Goal: Task Accomplishment & Management: Use online tool/utility

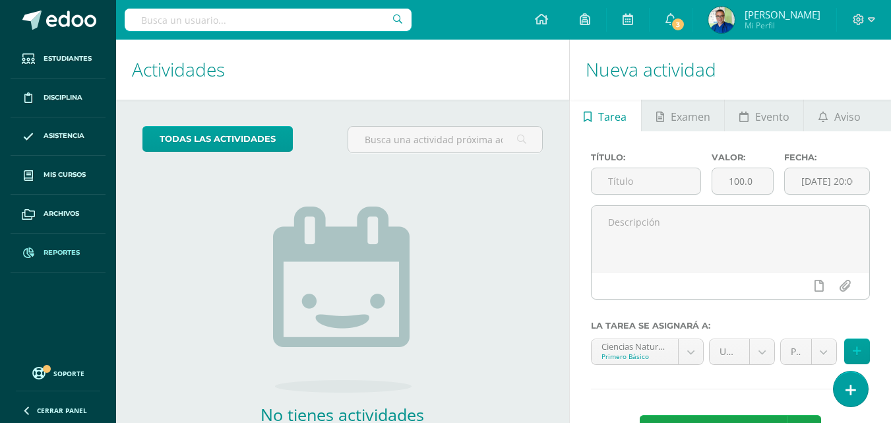
click at [57, 255] on span "Reportes" at bounding box center [62, 252] width 36 height 11
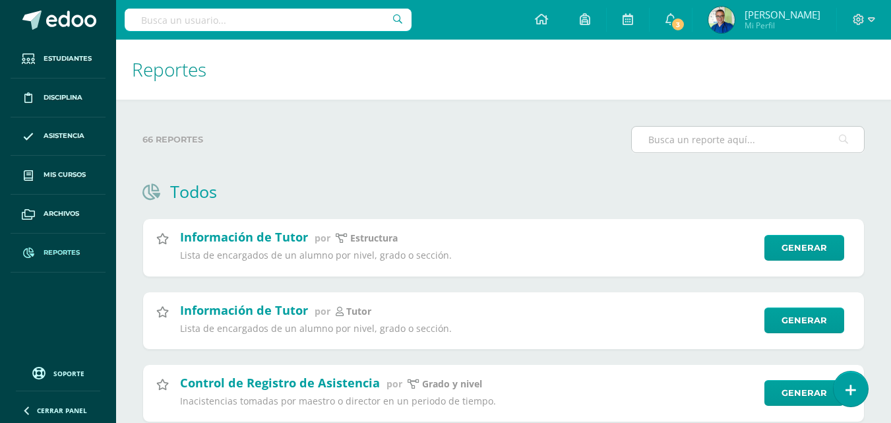
click at [662, 134] on input "text" at bounding box center [748, 140] width 232 height 26
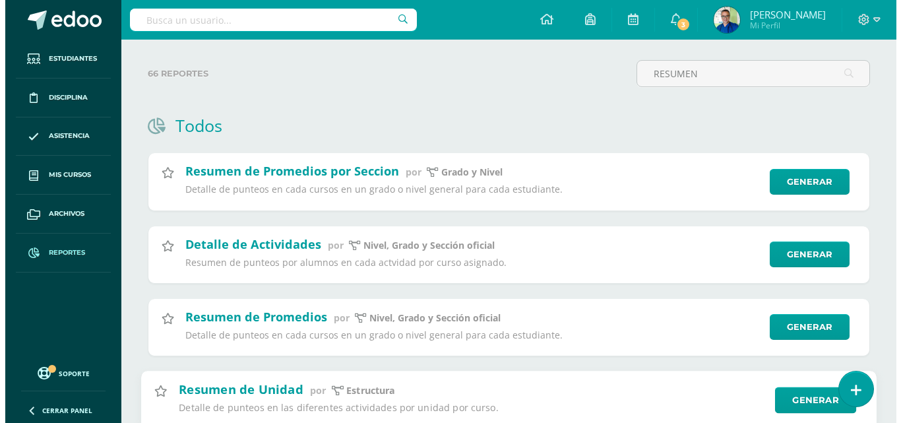
scroll to position [132, 0]
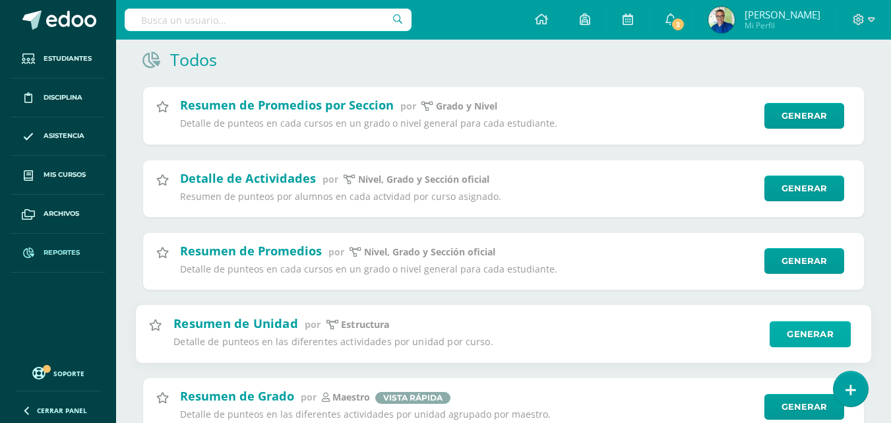
type input "RESUMEN"
click at [800, 337] on link "Generar" at bounding box center [810, 334] width 81 height 26
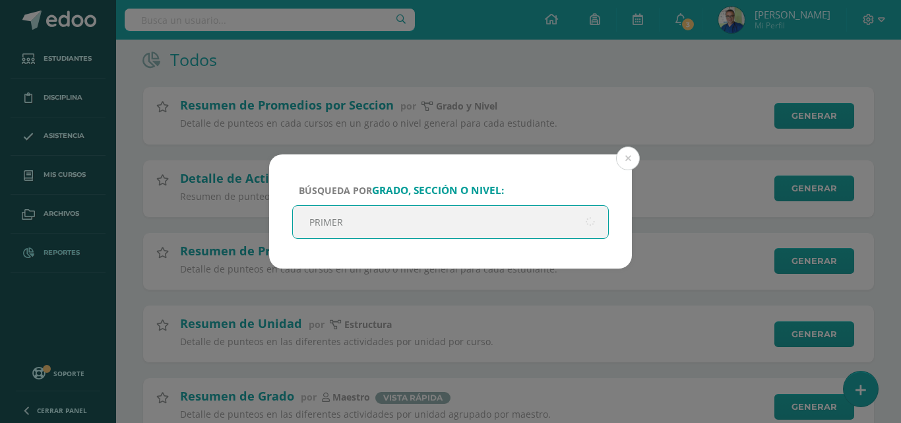
type input "PRIMERO"
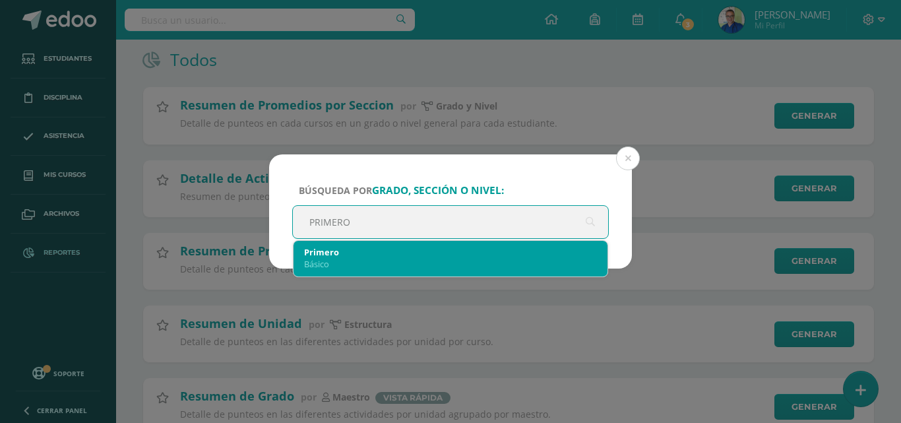
click at [327, 265] on div "Básico" at bounding box center [450, 264] width 293 height 12
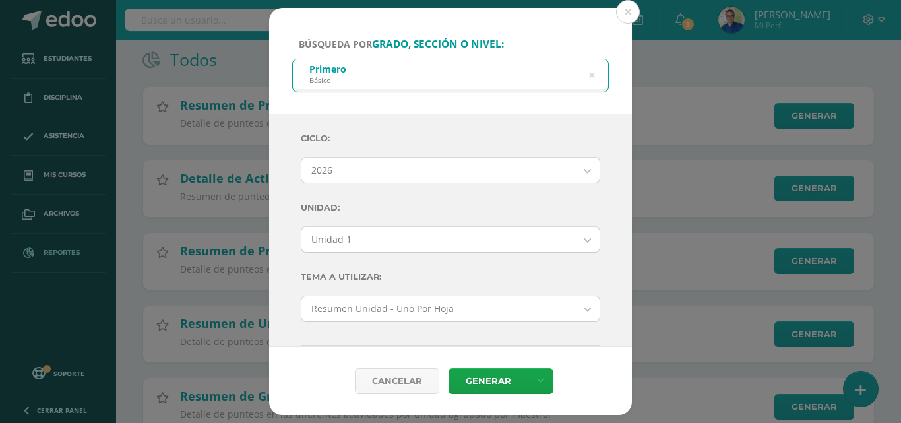
click at [391, 172] on body "Búsqueda por grado, sección o nivel: Primero Básico PRIMERO Ciclo: 2026 2026 20…" at bounding box center [450, 391] width 901 height 1046
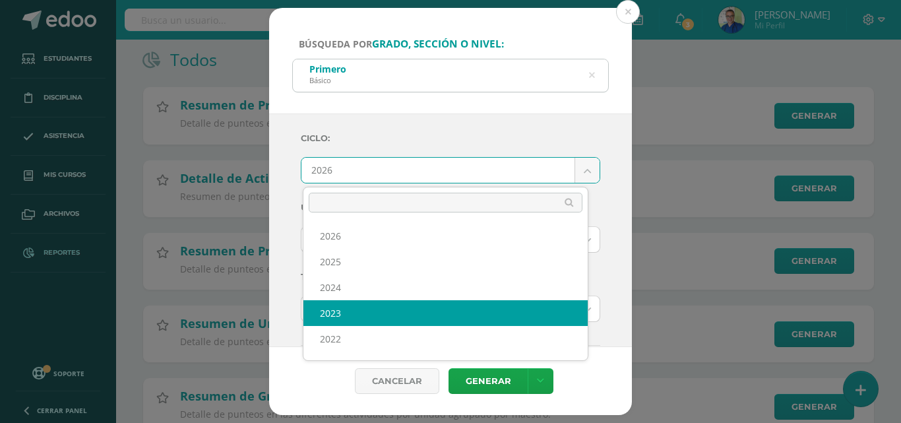
scroll to position [22, 0]
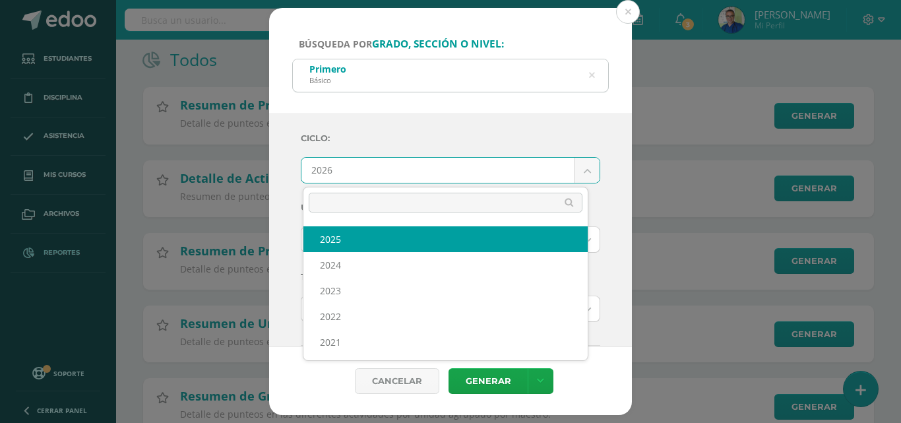
select select "7"
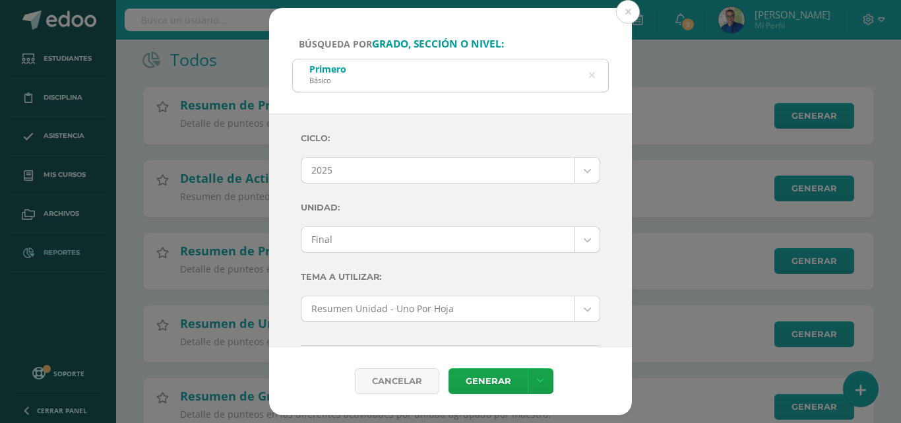
click at [364, 238] on body "Búsqueda por grado, sección o nivel: Primero Básico PRIMERO Ciclo: 2025 2026 20…" at bounding box center [450, 391] width 901 height 1046
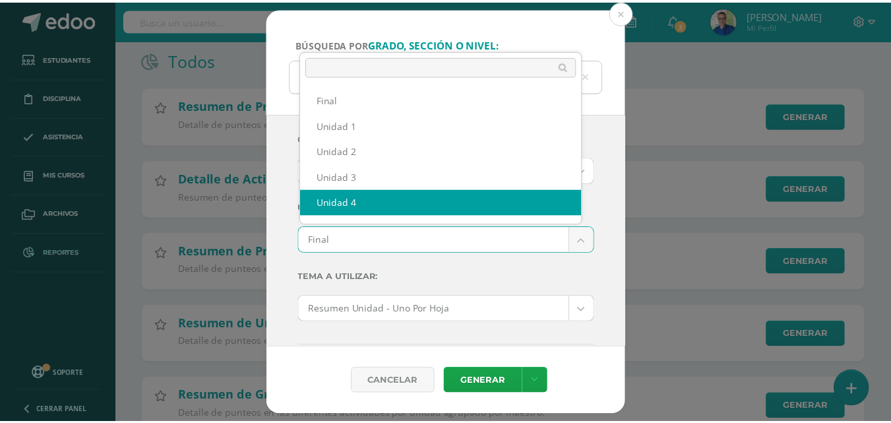
scroll to position [17, 0]
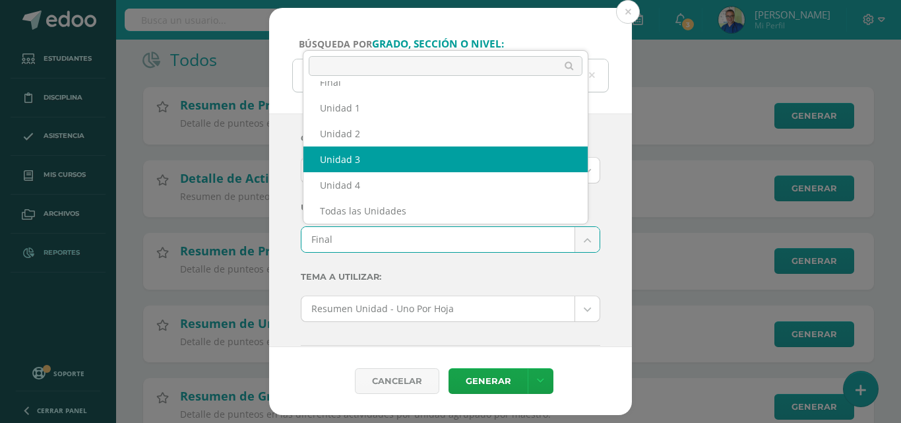
select select "Unidad 3"
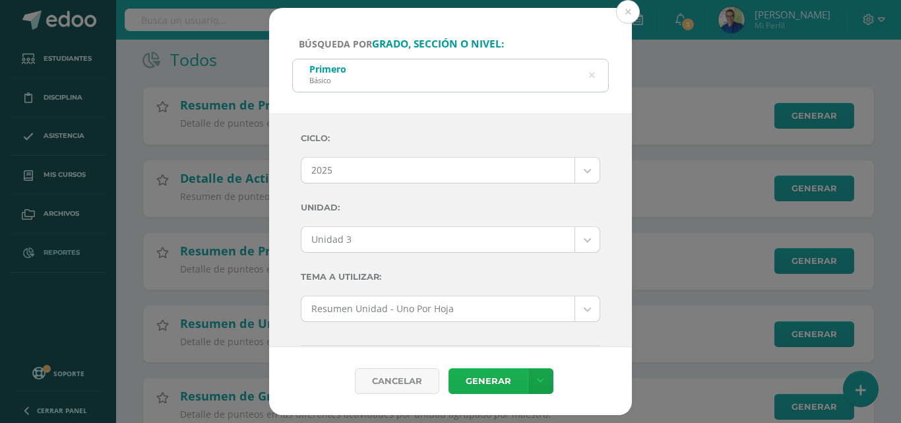
click at [482, 376] on link "Generar" at bounding box center [488, 381] width 79 height 26
click at [629, 12] on button at bounding box center [628, 12] width 24 height 24
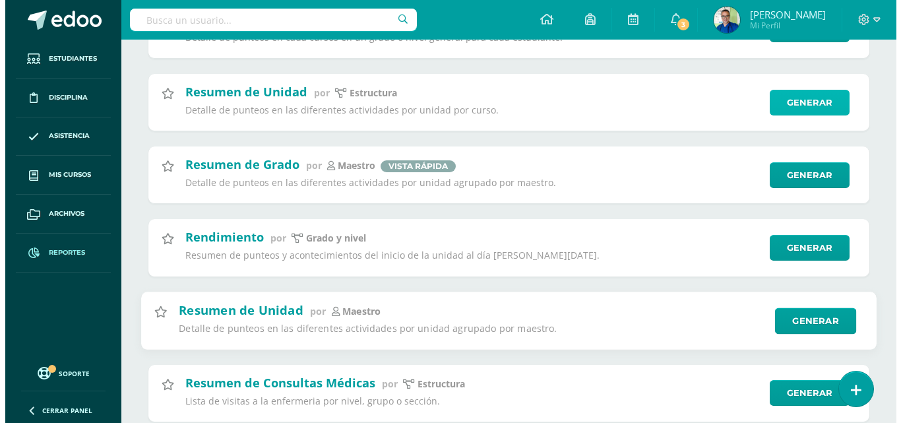
scroll to position [298, 0]
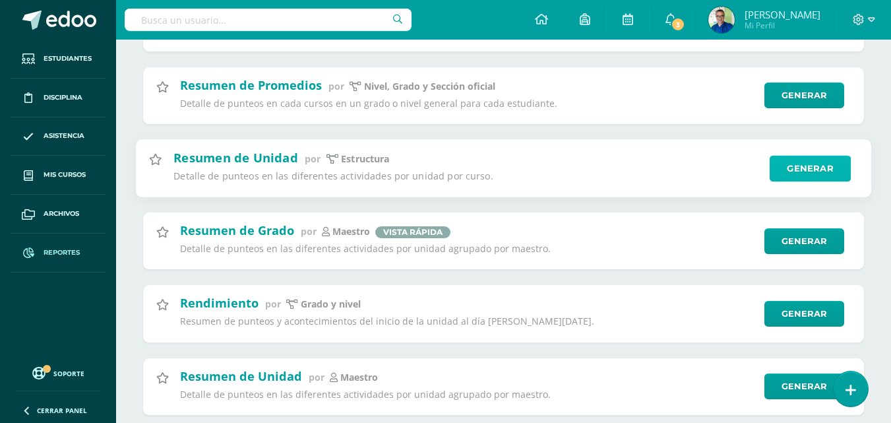
click at [791, 166] on link "Generar" at bounding box center [810, 168] width 81 height 26
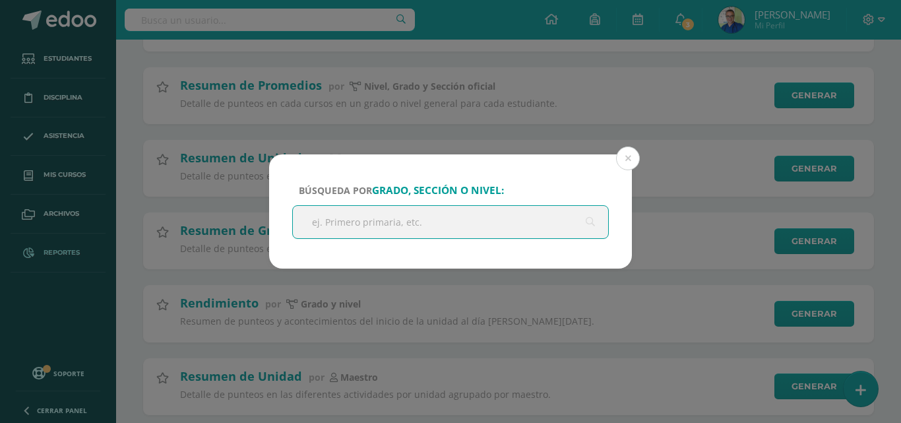
click at [360, 216] on input "text" at bounding box center [450, 222] width 315 height 32
type input "PRIMERO"
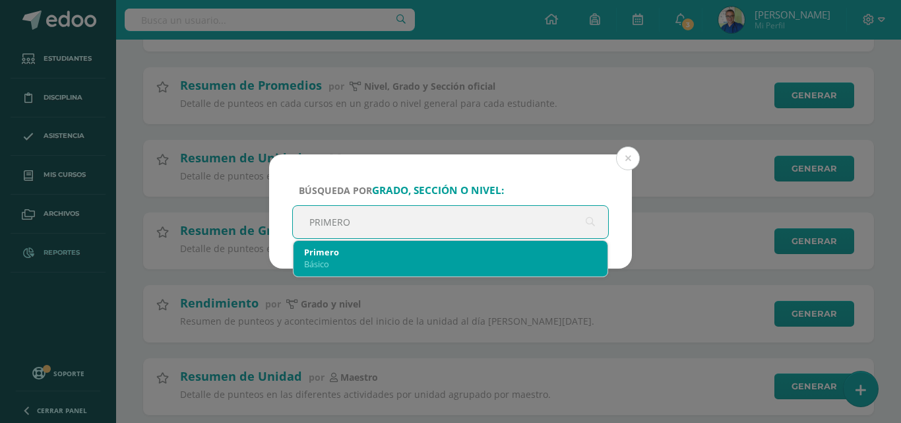
click at [317, 255] on div "Primero" at bounding box center [450, 252] width 293 height 12
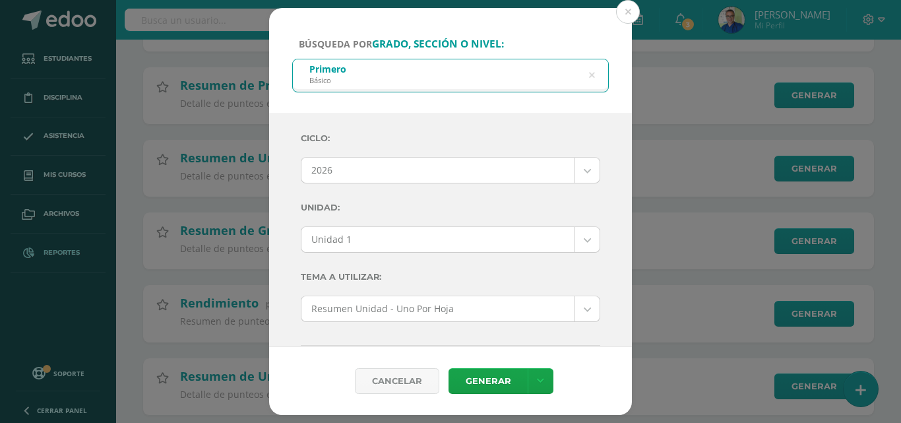
click at [554, 175] on body "Búsqueda por grado, sección o nivel: Primero Básico PRIMERO Ciclo: 2026 2026 20…" at bounding box center [450, 225] width 901 height 1046
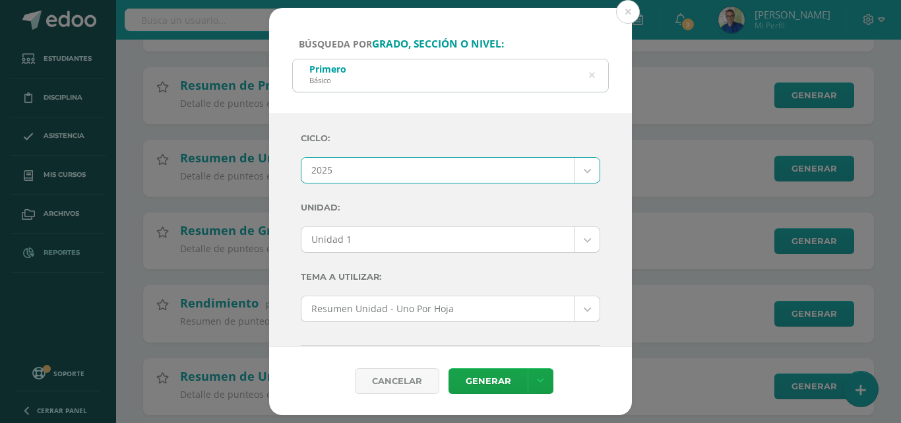
select select "7"
click at [485, 240] on body "Búsqueda por grado, sección o nivel: Primero Básico PRIMERO Ciclo: 2025 2026 20…" at bounding box center [450, 225] width 901 height 1046
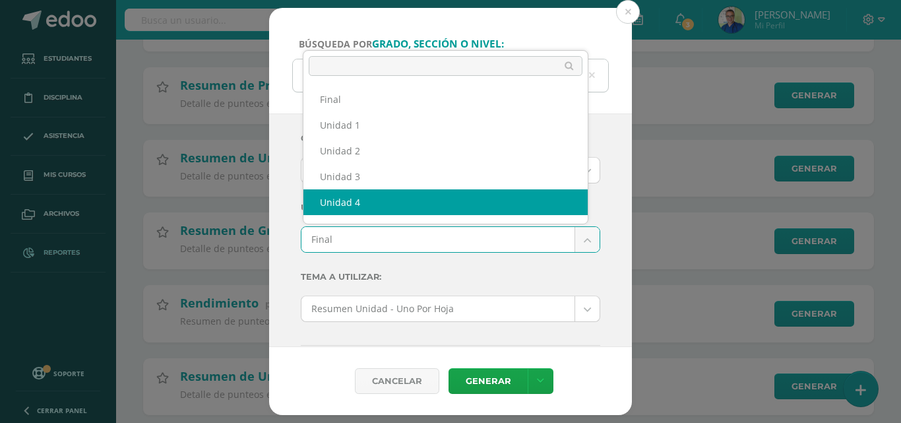
scroll to position [17, 0]
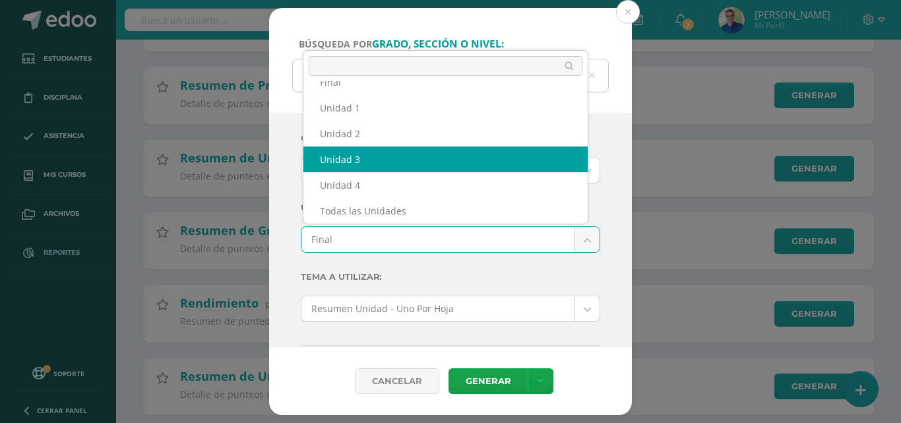
select select "Unidad 3"
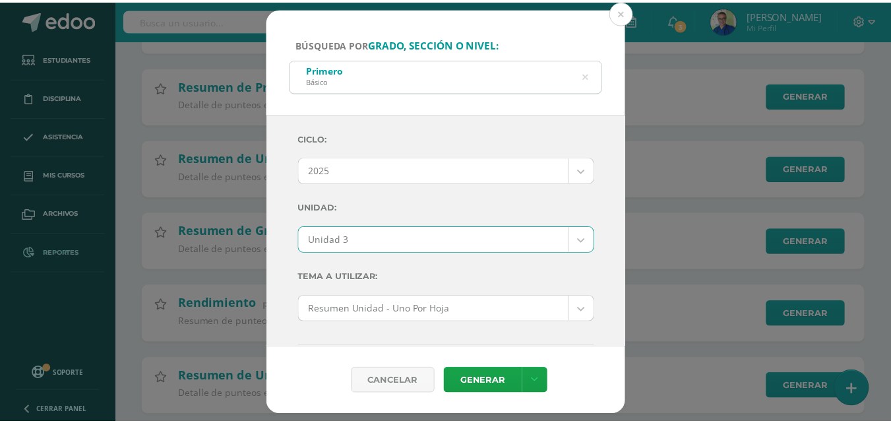
scroll to position [66, 0]
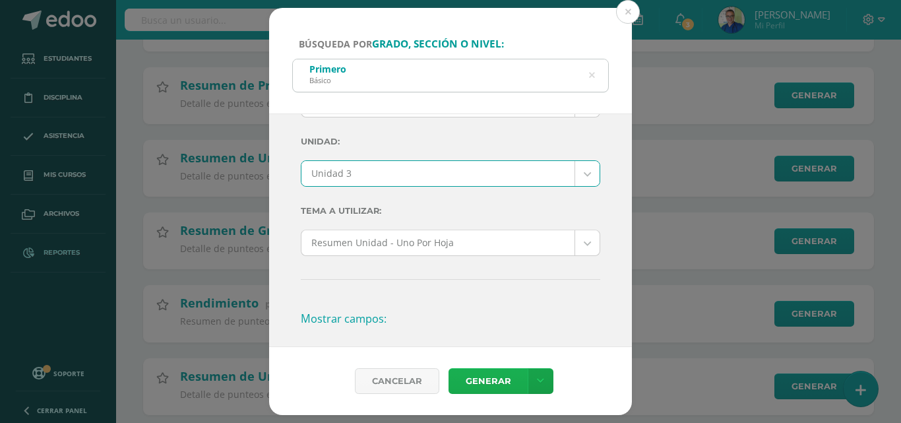
click at [490, 380] on link "Generar" at bounding box center [488, 381] width 79 height 26
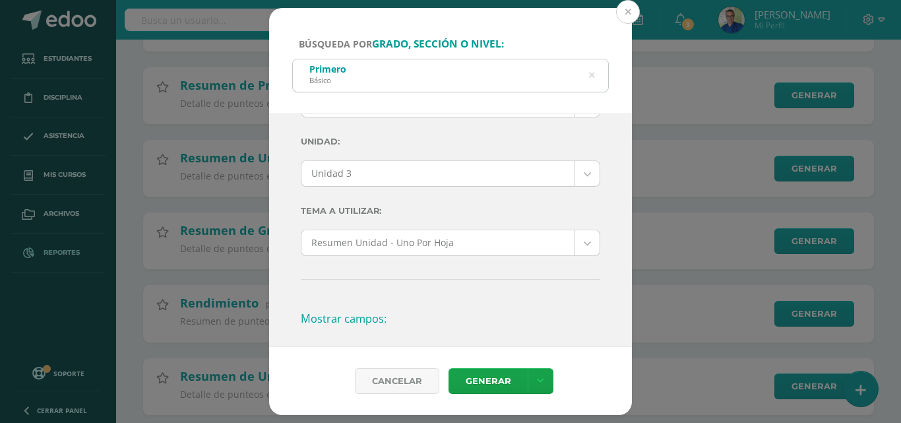
click at [627, 9] on button at bounding box center [628, 12] width 24 height 24
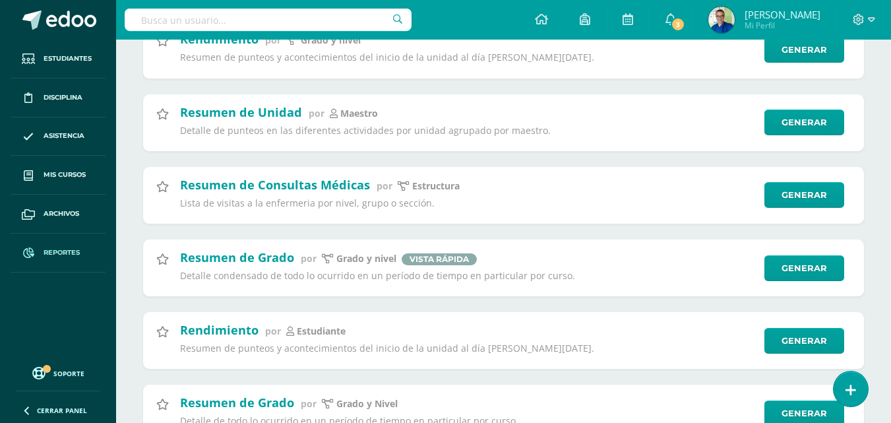
scroll to position [627, 0]
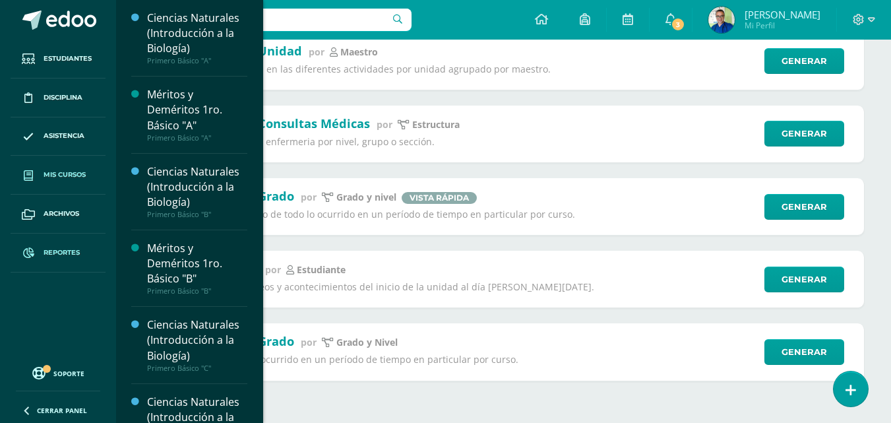
click at [69, 175] on span "Mis cursos" at bounding box center [65, 175] width 42 height 11
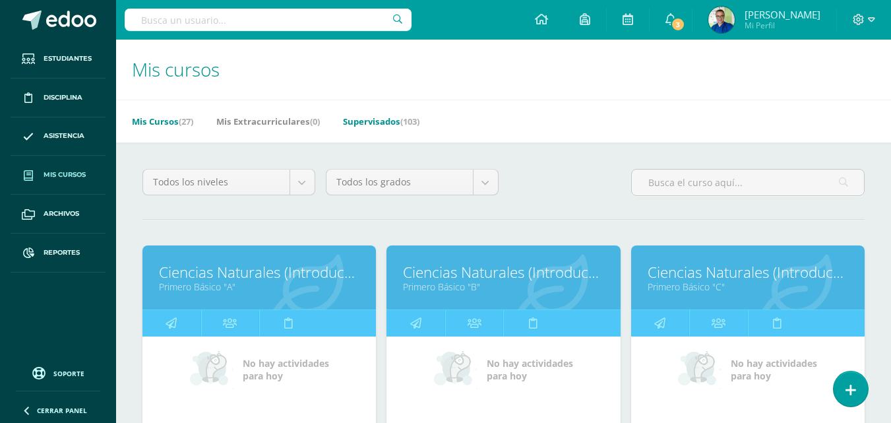
click at [387, 124] on link "Supervisados (103)" at bounding box center [381, 121] width 77 height 21
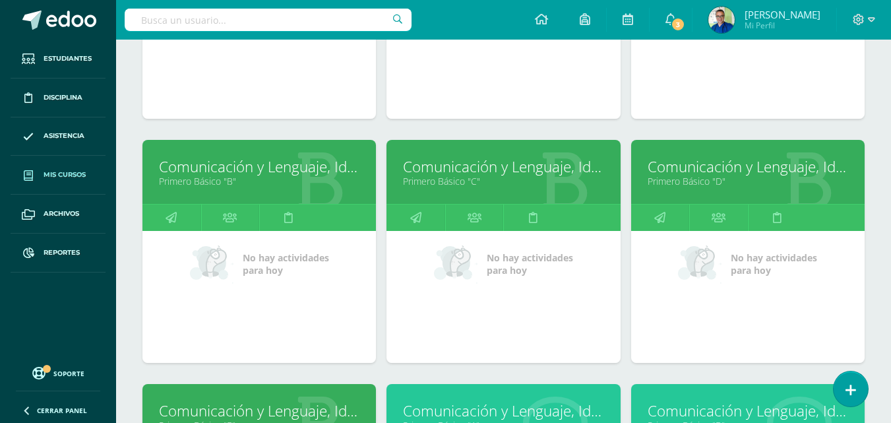
scroll to position [726, 0]
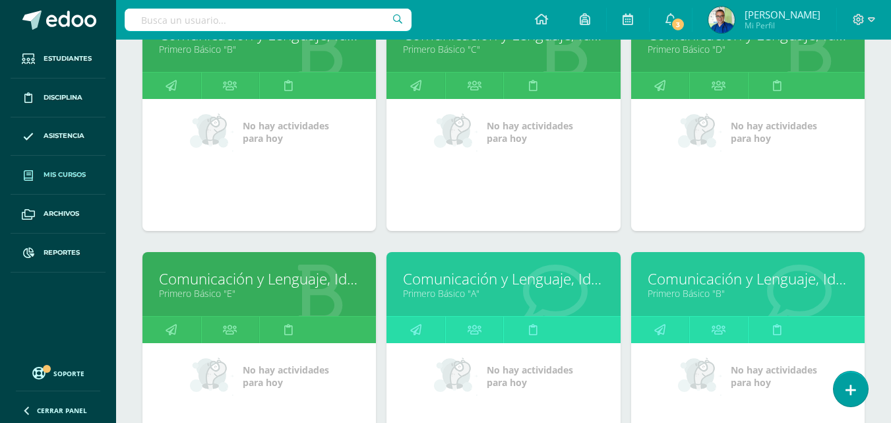
click at [494, 289] on link "Comunicación y Lenguaje, Idioma Extranjero Inglés" at bounding box center [503, 279] width 201 height 20
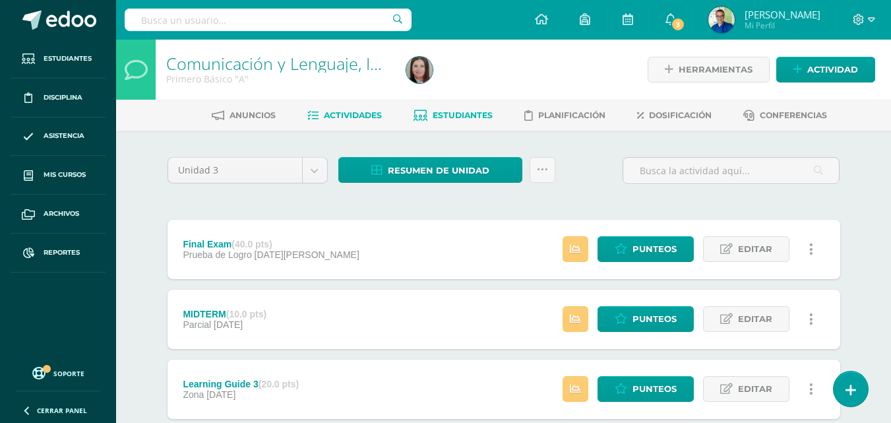
click at [461, 115] on span "Estudiantes" at bounding box center [463, 115] width 60 height 10
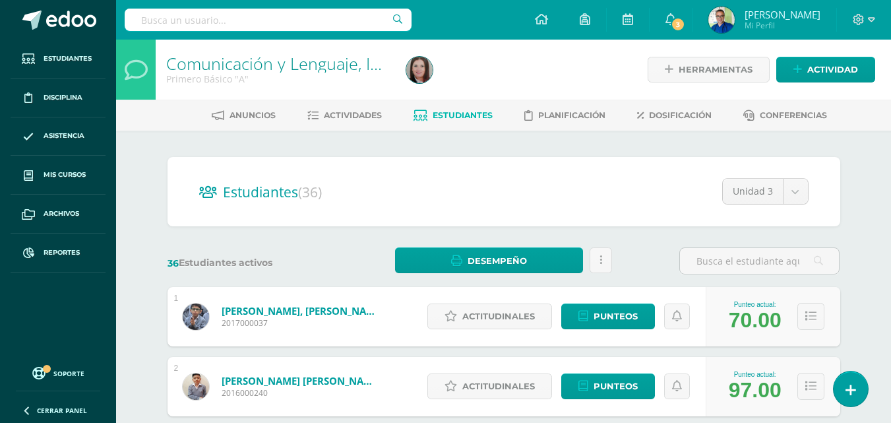
click at [454, 115] on span "Estudiantes" at bounding box center [463, 115] width 60 height 10
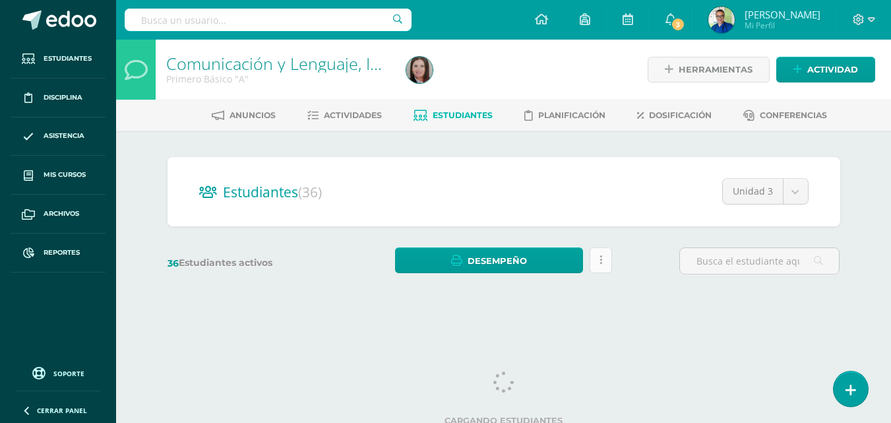
click at [602, 266] on icon at bounding box center [601, 260] width 3 height 11
click at [540, 271] on link "Desempeño" at bounding box center [489, 260] width 188 height 26
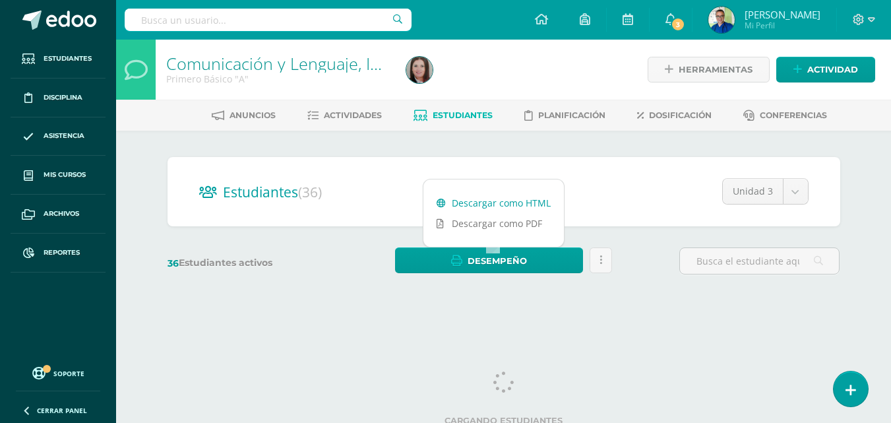
click at [527, 199] on link "Descargar como HTML" at bounding box center [494, 203] width 141 height 20
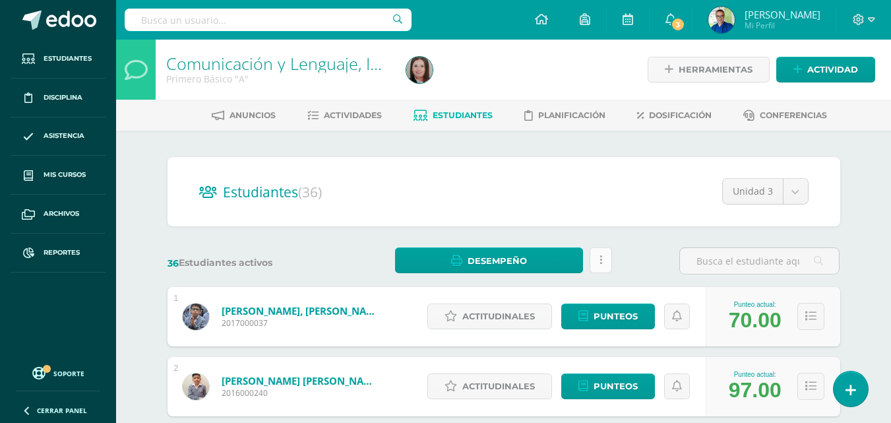
click at [602, 266] on icon at bounding box center [601, 260] width 3 height 11
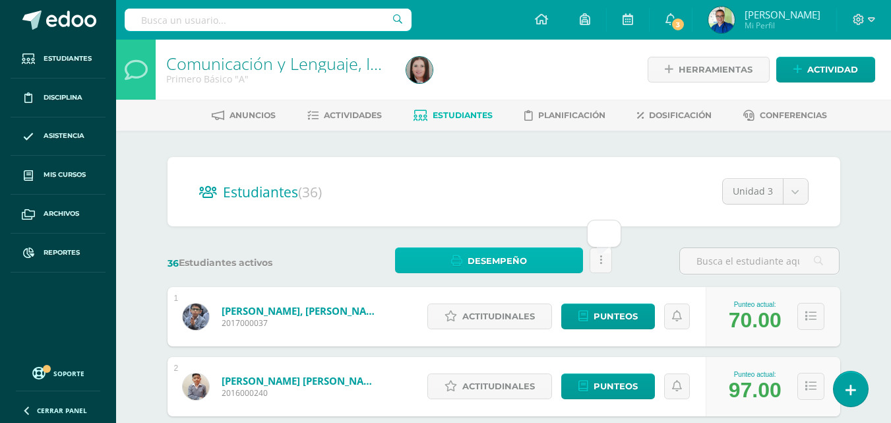
click at [521, 265] on span "Desempeño" at bounding box center [497, 261] width 59 height 24
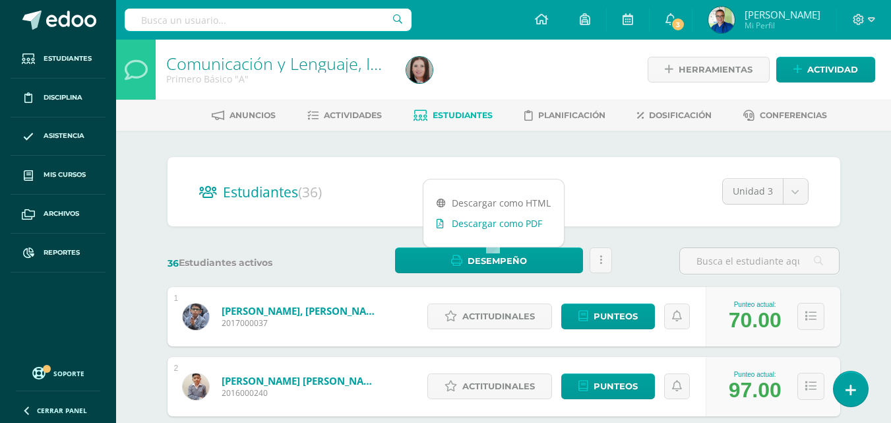
click at [520, 222] on link "Descargar como PDF" at bounding box center [494, 223] width 141 height 20
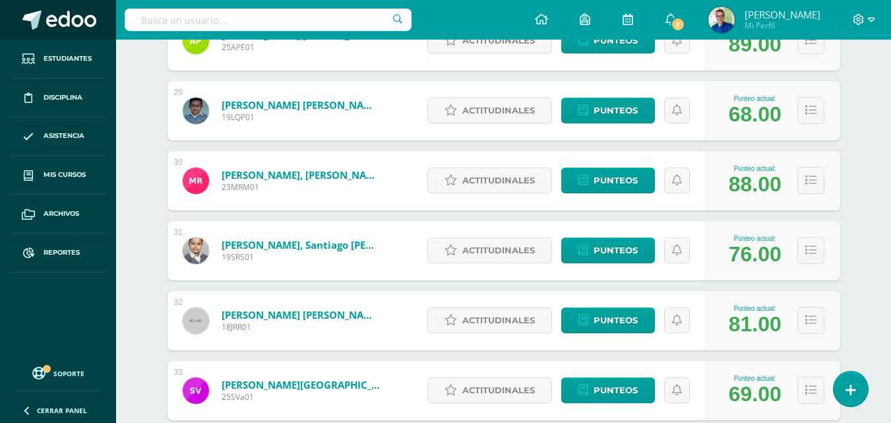
scroll to position [2032, 0]
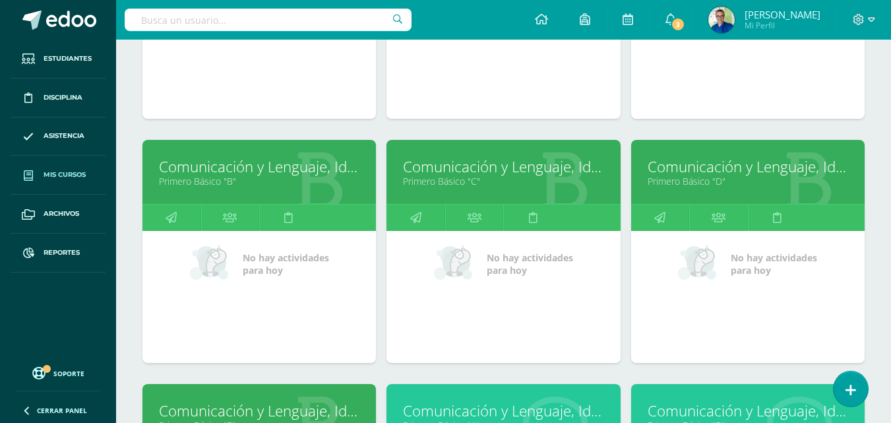
scroll to position [792, 0]
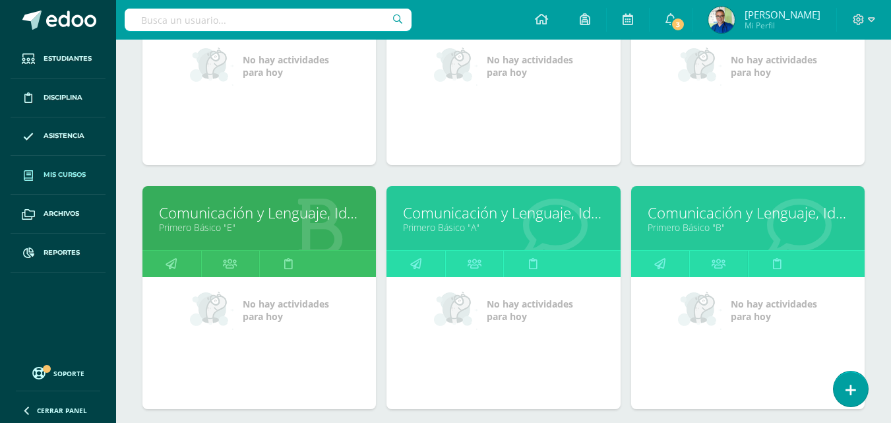
click at [689, 231] on link "Primero Básico "B"" at bounding box center [748, 227] width 201 height 13
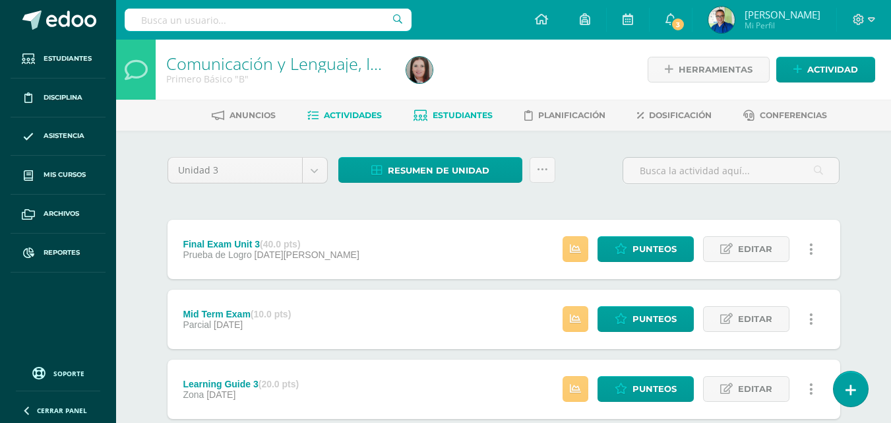
click at [485, 113] on span "Estudiantes" at bounding box center [463, 115] width 60 height 10
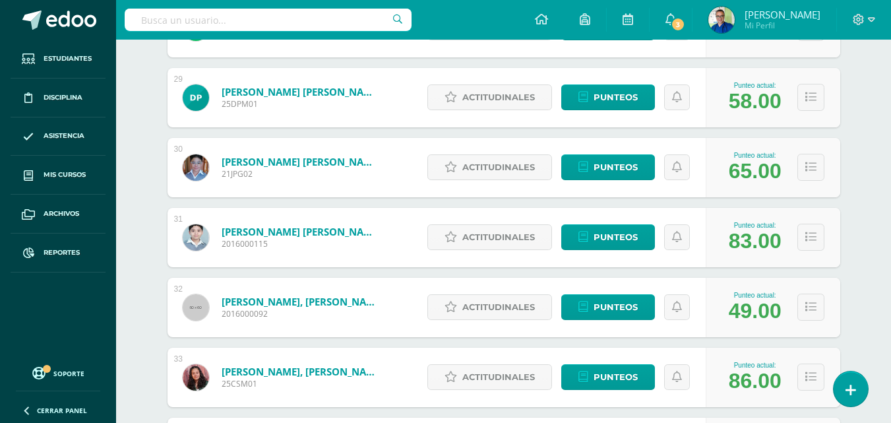
scroll to position [2243, 0]
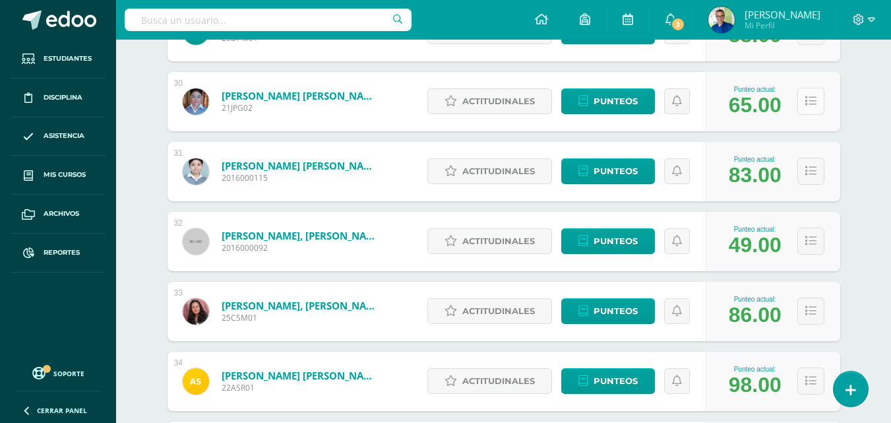
click at [812, 107] on icon at bounding box center [811, 101] width 11 height 11
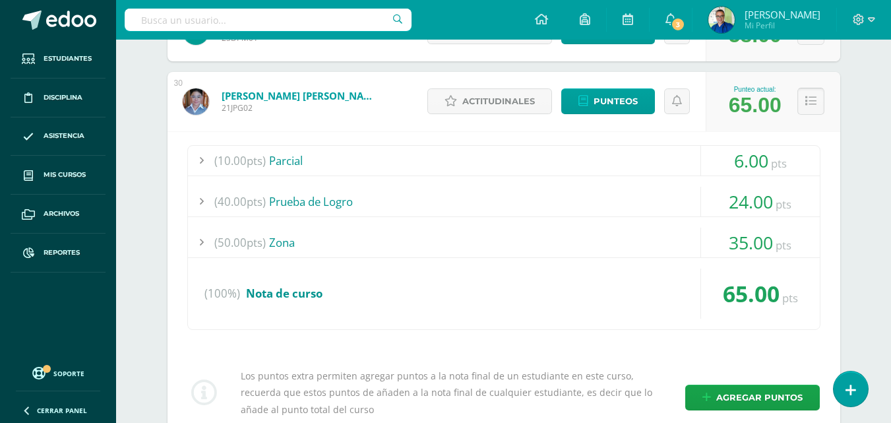
click at [813, 107] on icon at bounding box center [811, 101] width 11 height 11
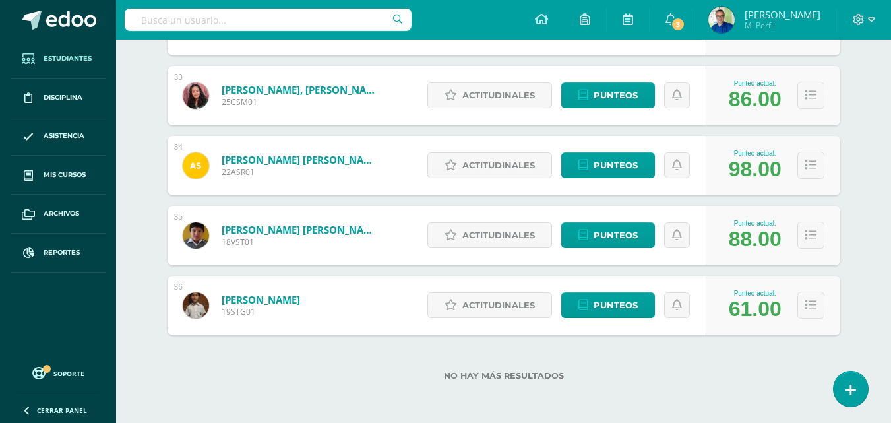
scroll to position [2428, 0]
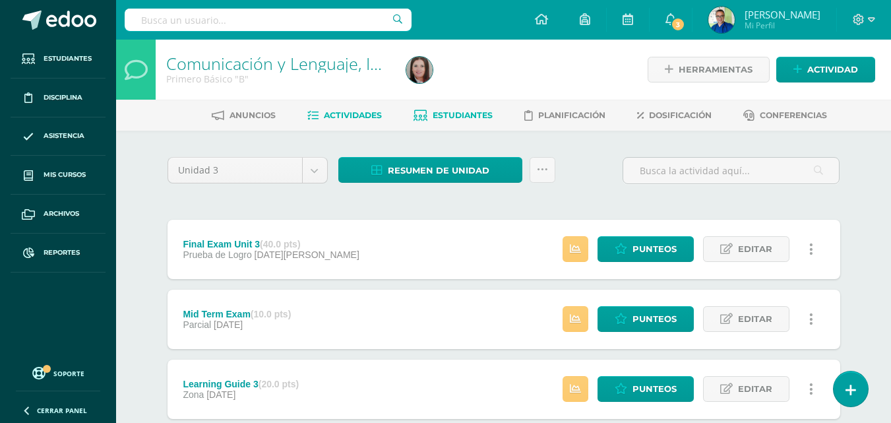
click at [469, 114] on span "Estudiantes" at bounding box center [463, 115] width 60 height 10
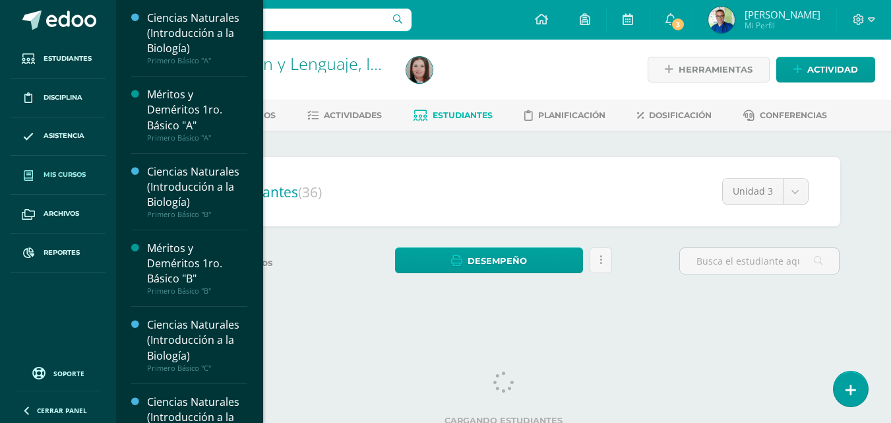
click at [84, 175] on span "Mis cursos" at bounding box center [65, 175] width 42 height 11
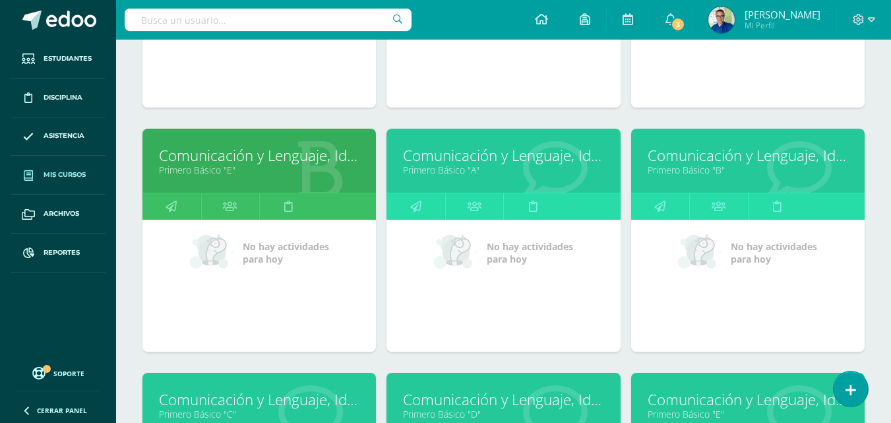
scroll to position [1047, 0]
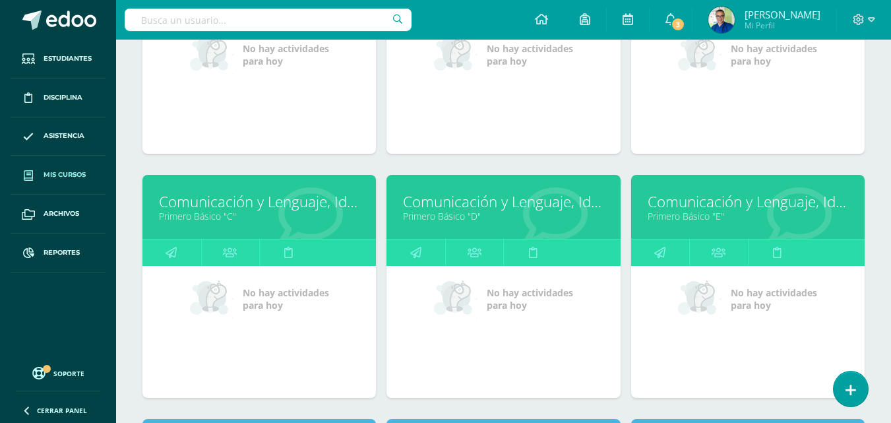
click at [253, 212] on link "Comunicación y Lenguaje, Idioma Extranjero Inglés" at bounding box center [259, 201] width 201 height 20
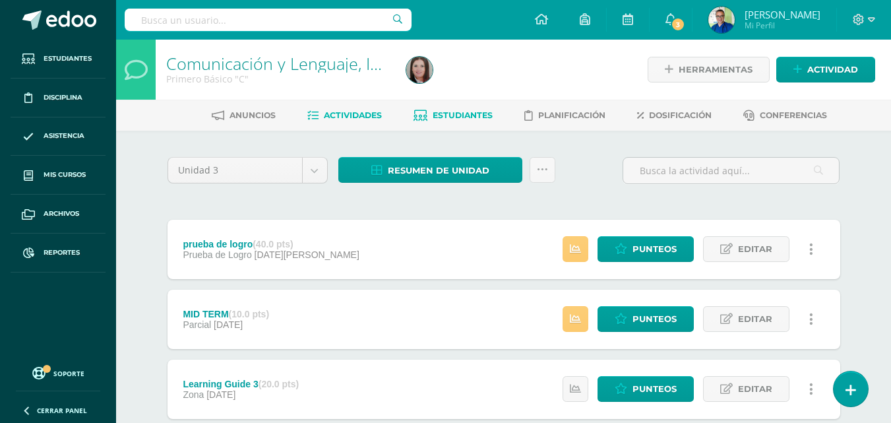
click at [453, 111] on span "Estudiantes" at bounding box center [463, 115] width 60 height 10
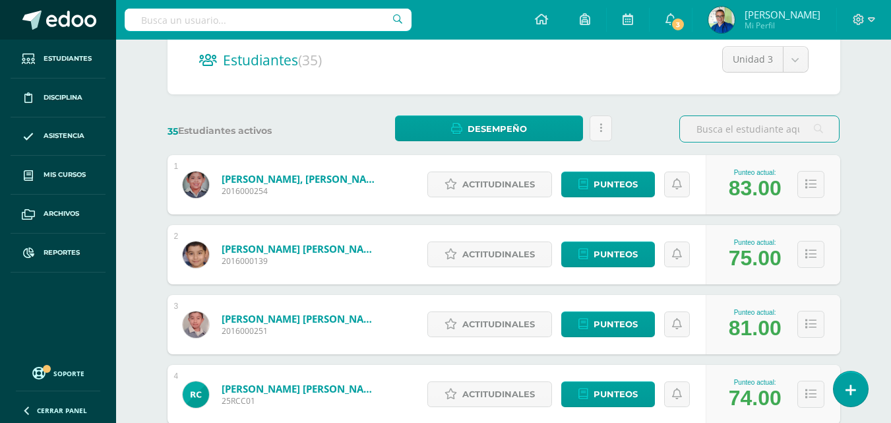
scroll to position [66, 0]
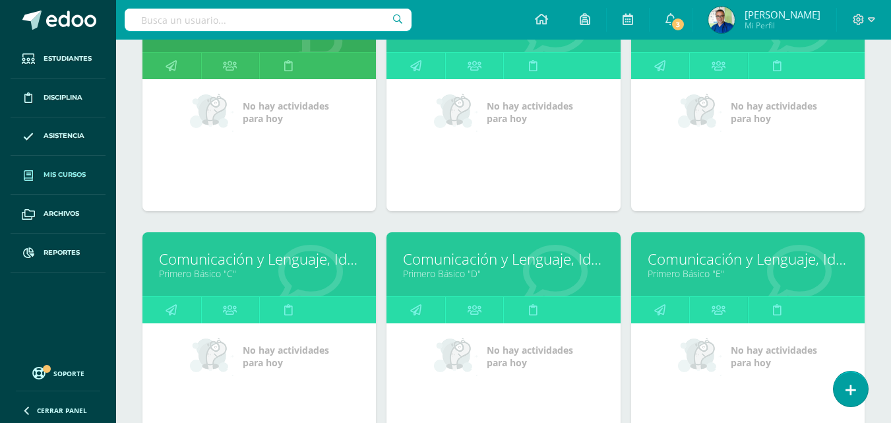
scroll to position [924, 0]
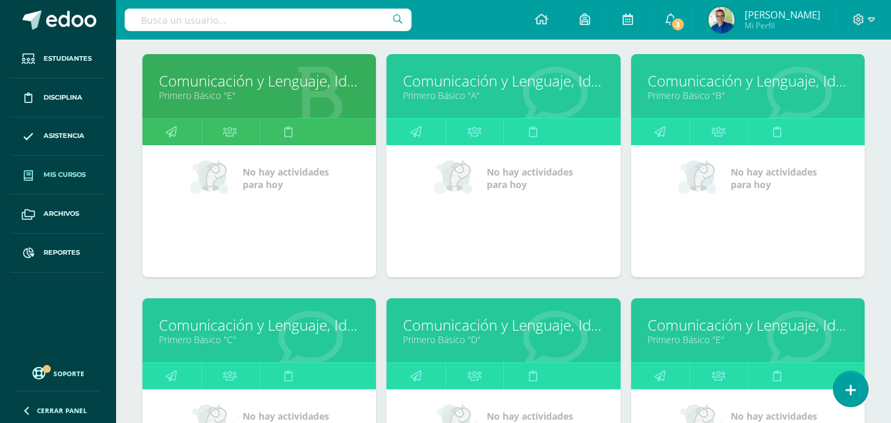
click at [488, 346] on link "Primero Básico "D"" at bounding box center [503, 339] width 201 height 13
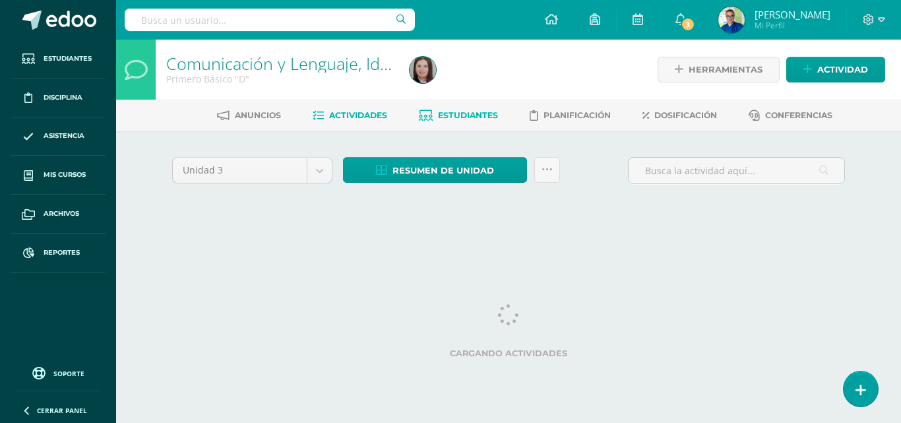
click at [459, 111] on span "Estudiantes" at bounding box center [468, 115] width 60 height 10
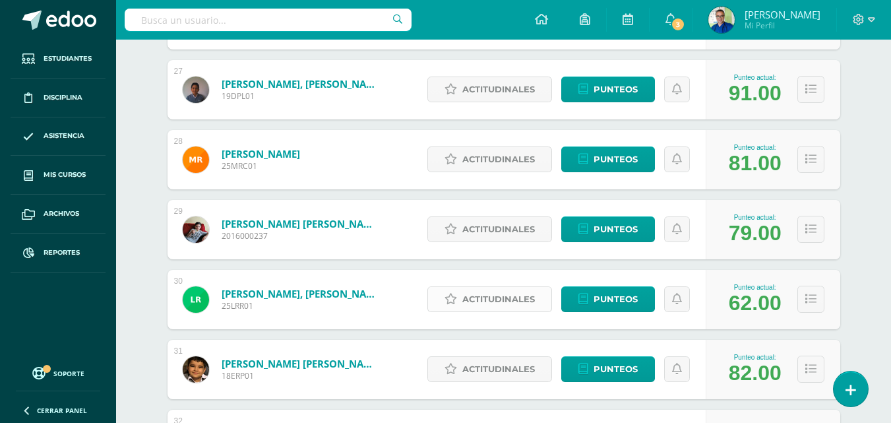
scroll to position [2423, 0]
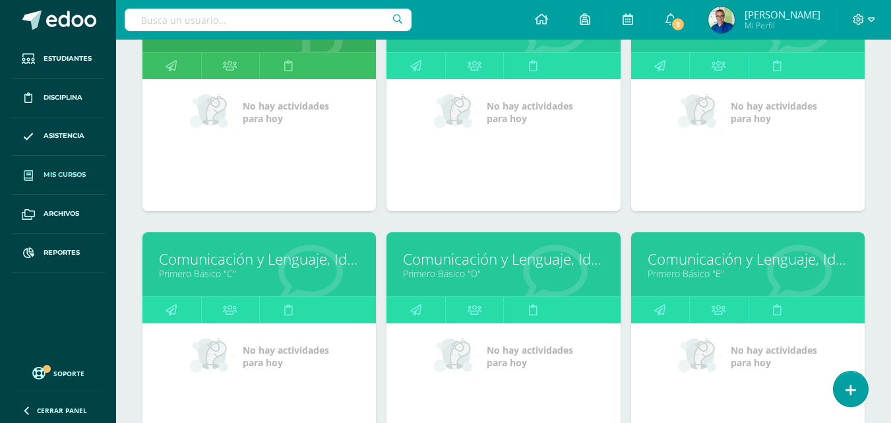
scroll to position [1056, 0]
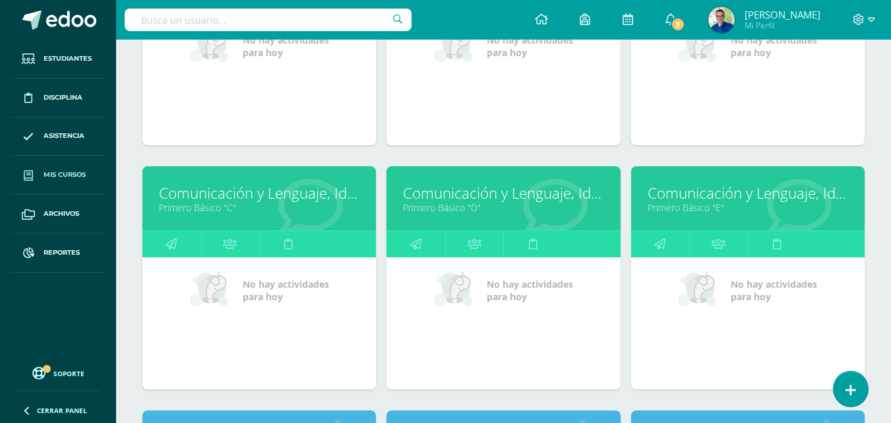
click at [707, 203] on link "Comunicación y Lenguaje, Idioma Extranjero Inglés" at bounding box center [748, 193] width 201 height 20
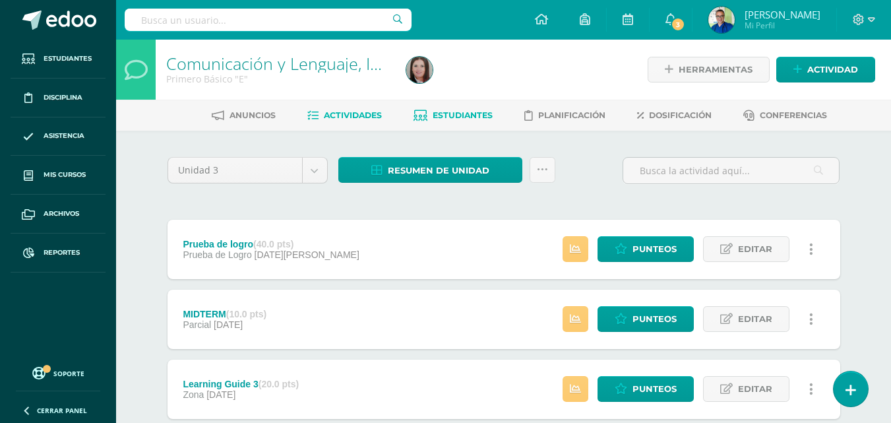
click at [458, 115] on span "Estudiantes" at bounding box center [463, 115] width 60 height 10
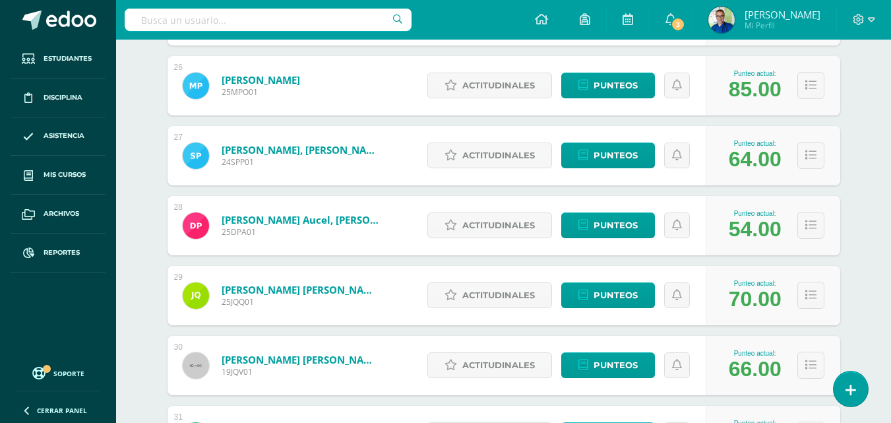
scroll to position [2177, 0]
